Goal: Task Accomplishment & Management: Manage account settings

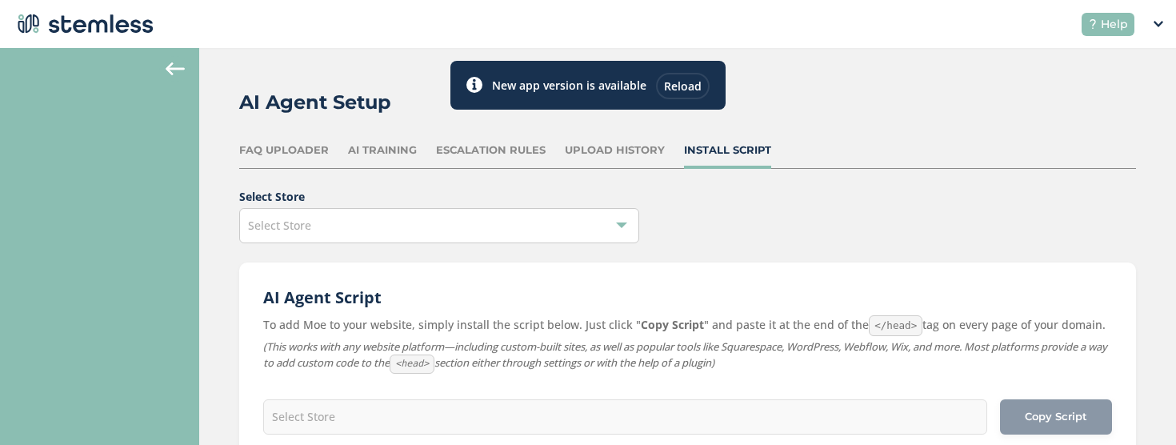
scroll to position [528, 0]
